Goal: Obtain resource: Obtain resource

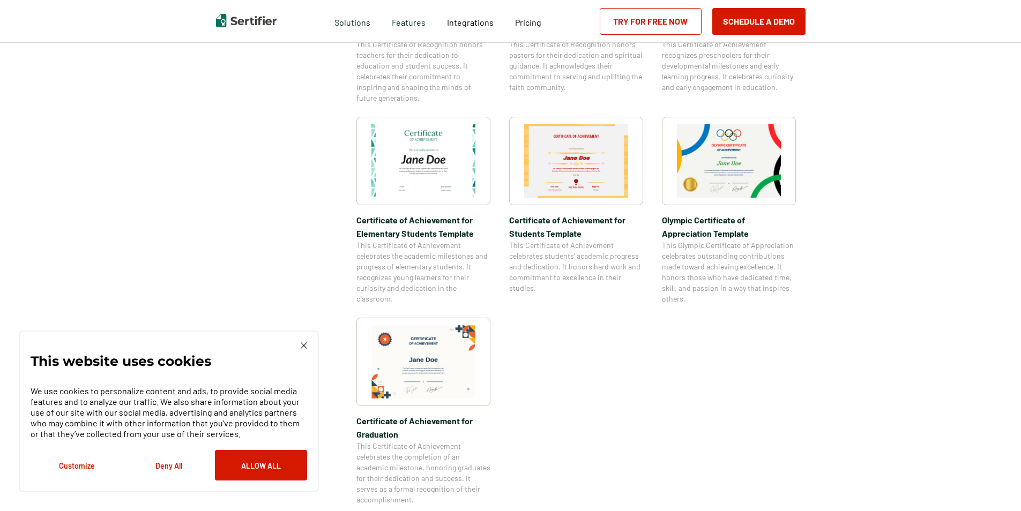
scroll to position [858, 0]
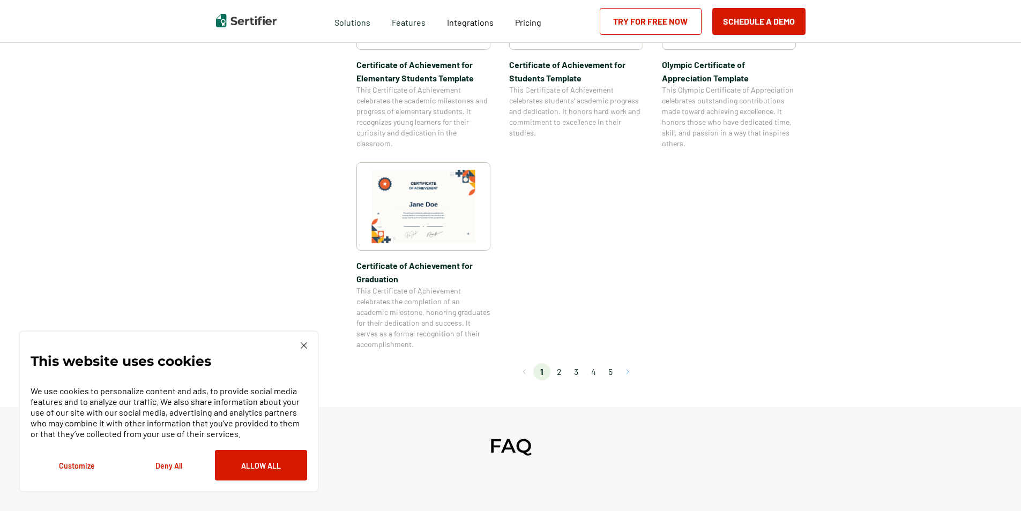
click at [635, 370] on button "Go to next page" at bounding box center [627, 371] width 17 height 17
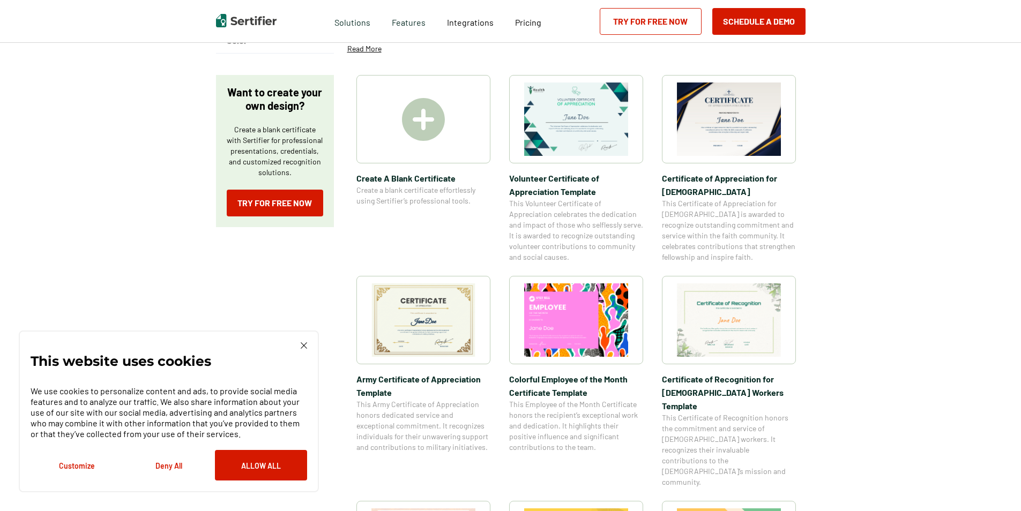
scroll to position [0, 0]
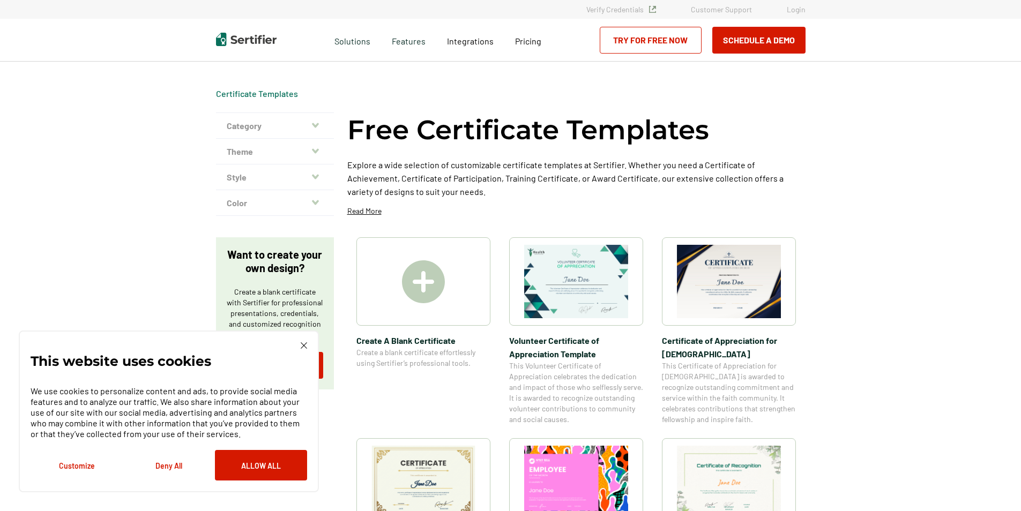
click at [300, 123] on button "Category" at bounding box center [275, 126] width 118 height 26
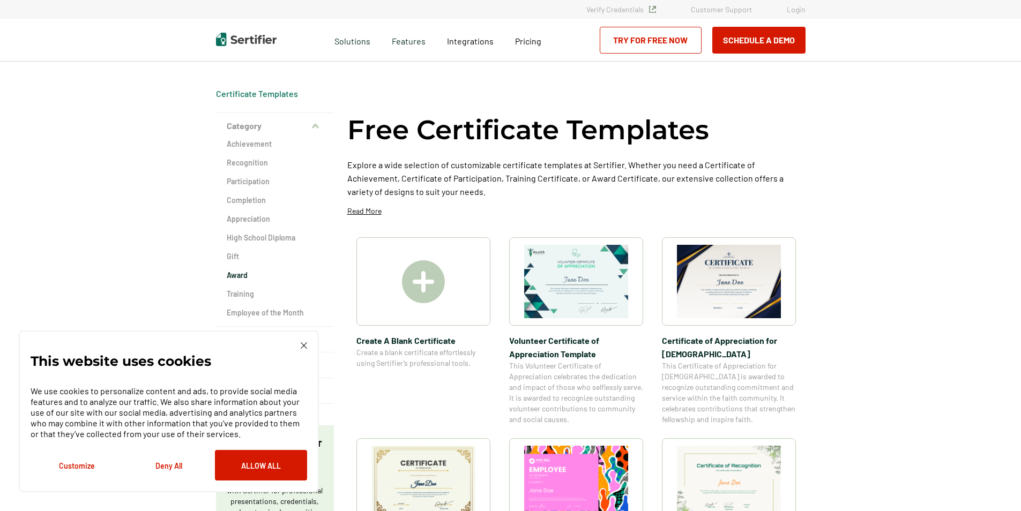
click at [253, 274] on h2 "Award" at bounding box center [275, 275] width 96 height 11
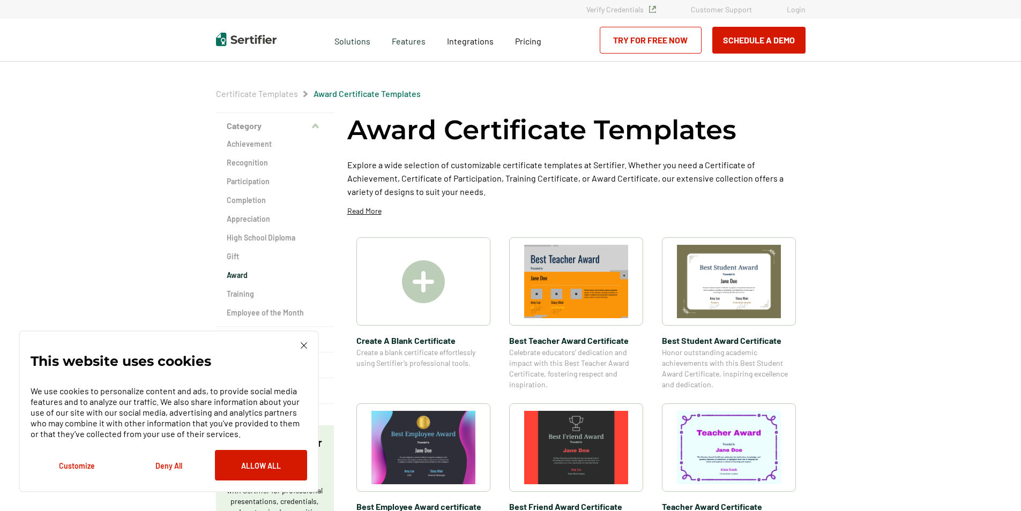
click at [419, 280] on img at bounding box center [423, 282] width 43 height 43
